Goal: Connect with others: Connect with others

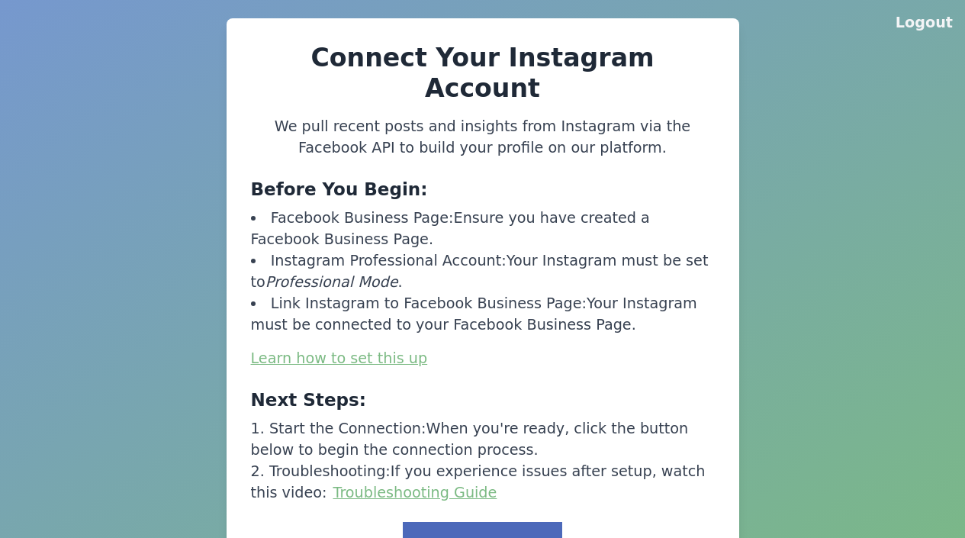
click at [487, 522] on button "Link to Facebook" at bounding box center [482, 545] width 159 height 47
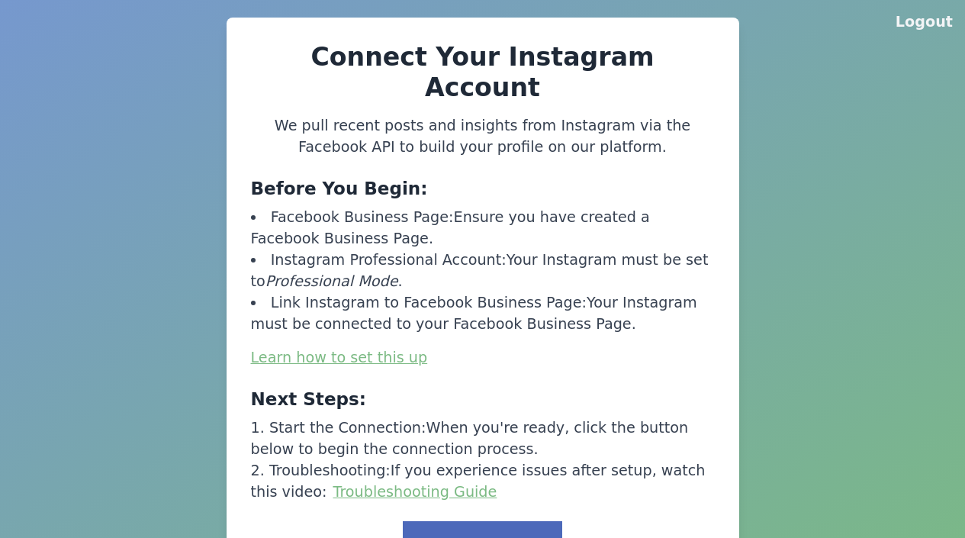
click at [487, 521] on button "Link to Facebook" at bounding box center [482, 544] width 159 height 47
